Goal: Task Accomplishment & Management: Use online tool/utility

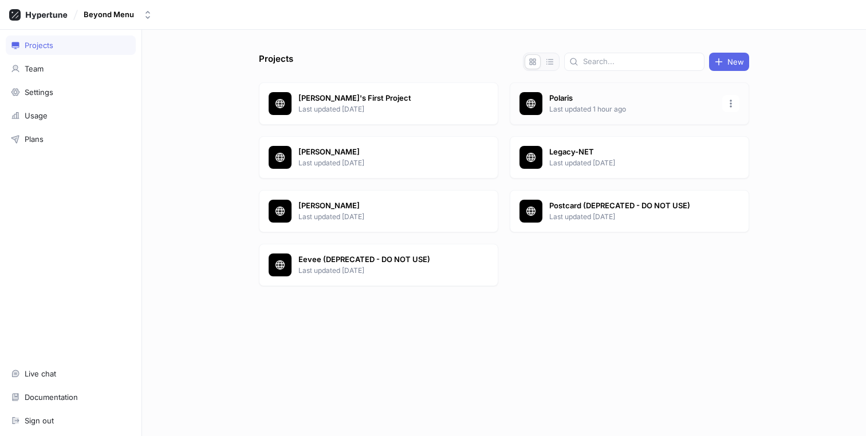
click at [571, 107] on p "Last updated 1 hour ago" at bounding box center [632, 109] width 166 height 10
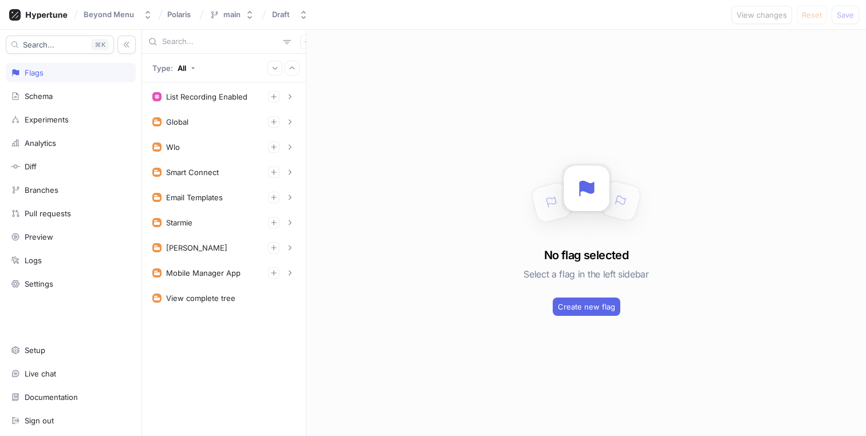
click at [188, 39] on input "text" at bounding box center [220, 41] width 116 height 11
click at [219, 14] on div "main" at bounding box center [225, 15] width 31 height 10
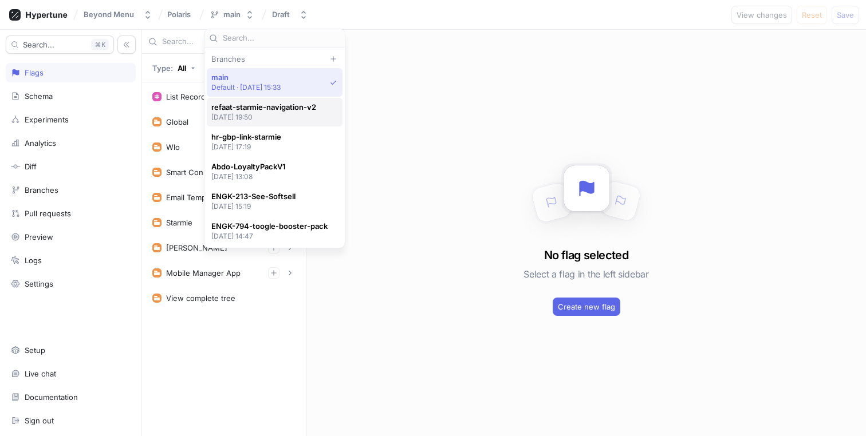
click at [250, 105] on span "refaat-starmie-navigation-v2" at bounding box center [263, 107] width 105 height 10
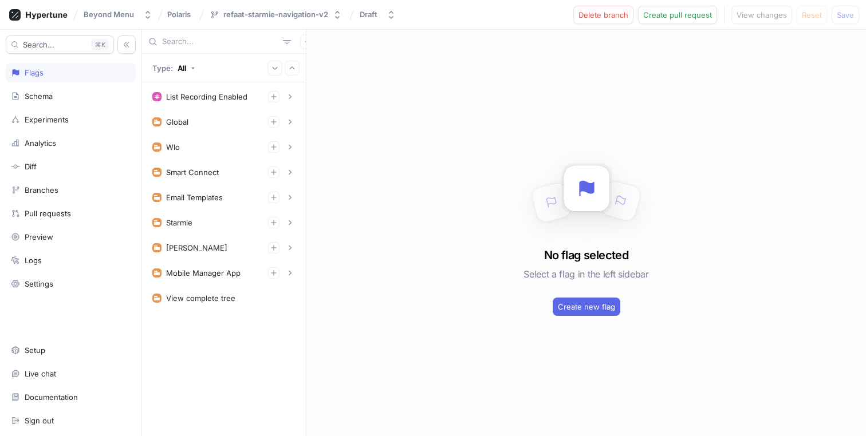
click at [195, 41] on input "text" at bounding box center [220, 41] width 116 height 11
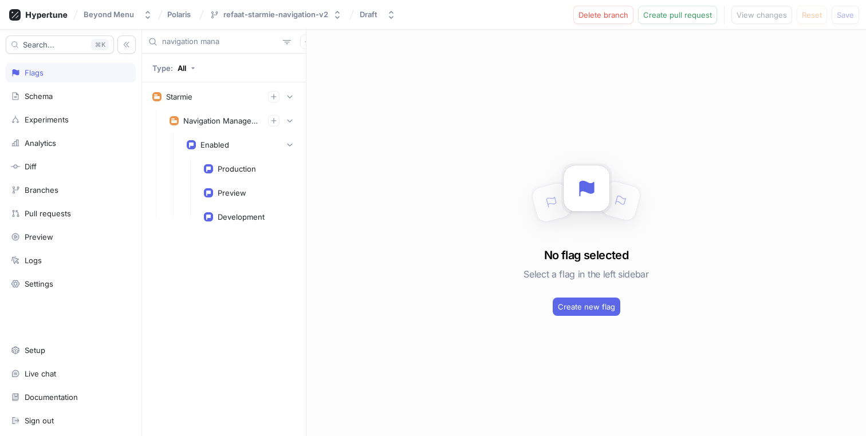
type input "navigation mana"
click at [212, 133] on div "Navigation Management Enabled Production Preview Development" at bounding box center [232, 168] width 141 height 119
click at [217, 141] on div "Enabled" at bounding box center [214, 144] width 29 height 9
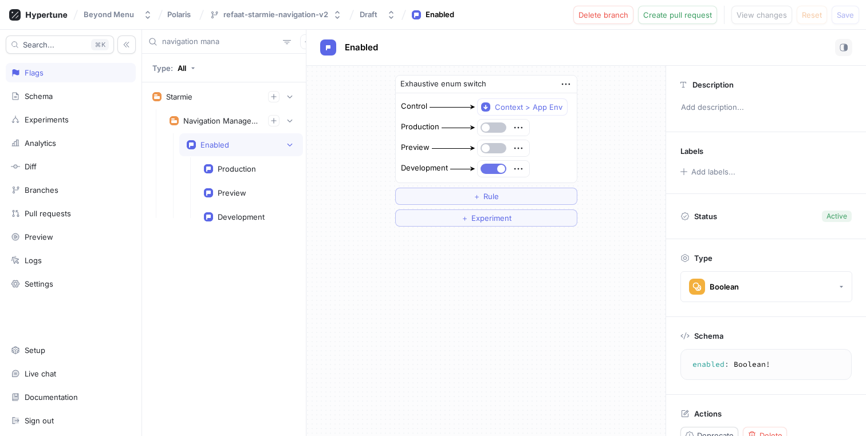
click at [496, 172] on button "button" at bounding box center [493, 169] width 26 height 10
click at [494, 169] on button "button" at bounding box center [493, 169] width 26 height 10
click at [501, 167] on span "button" at bounding box center [501, 169] width 8 height 8
click at [495, 167] on button "button" at bounding box center [493, 169] width 26 height 10
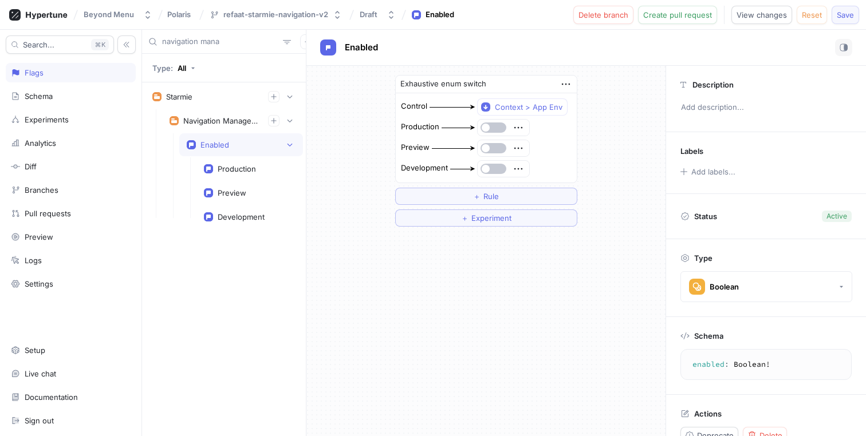
click at [841, 15] on span "Save" at bounding box center [844, 14] width 17 height 7
